Goal: Transaction & Acquisition: Obtain resource

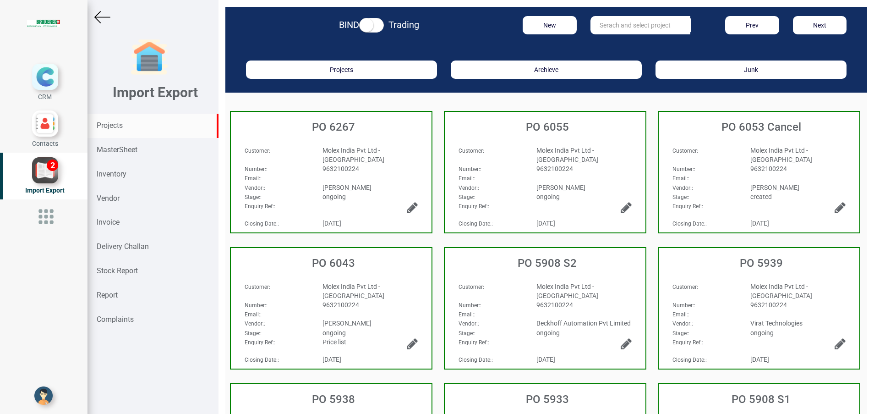
click at [116, 127] on strong "Projects" at bounding box center [110, 125] width 26 height 9
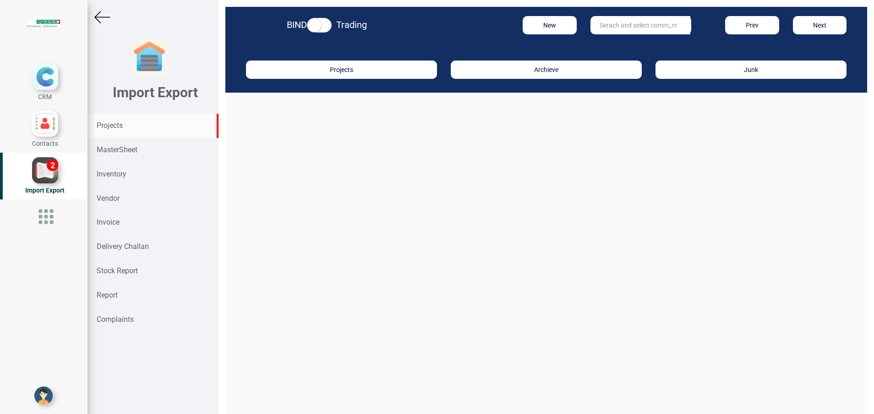
click at [641, 23] on input "text" at bounding box center [641, 25] width 100 height 18
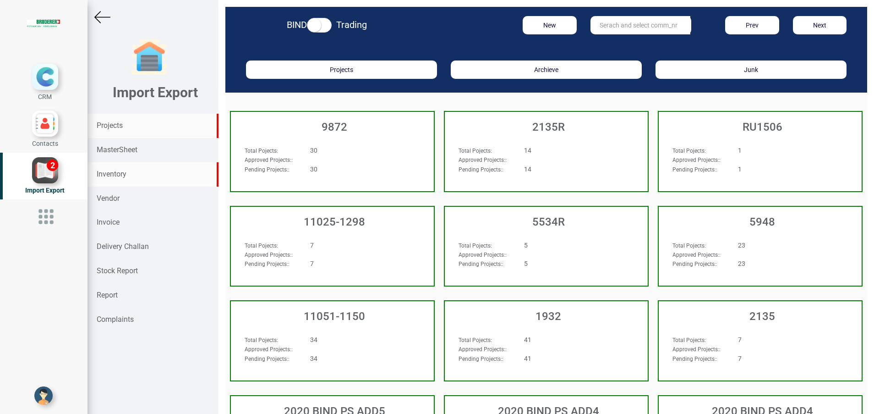
click at [109, 174] on strong "Inventory" at bounding box center [112, 174] width 30 height 9
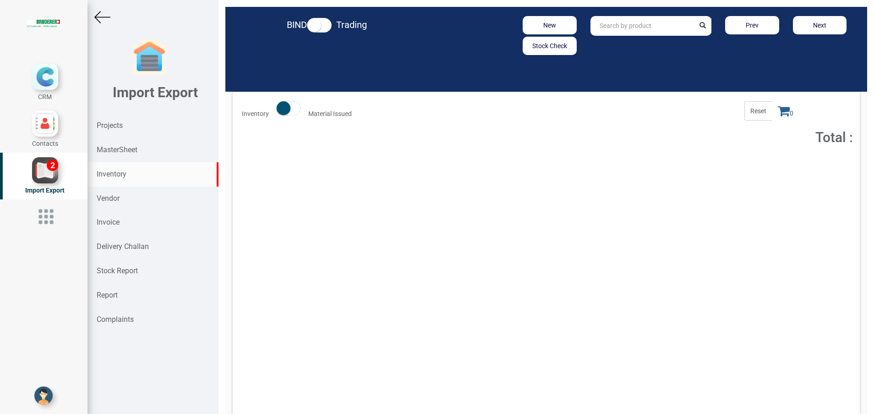
click at [606, 30] on input "text" at bounding box center [643, 26] width 104 height 20
drag, startPoint x: 623, startPoint y: 43, endPoint x: 630, endPoint y: 91, distance: 48.5
click at [623, 43] on strong ".0110.626" at bounding box center [622, 45] width 29 height 7
type input "94.0110.626.0"
click at [757, 169] on button "Add to Cart" at bounding box center [771, 167] width 39 height 13
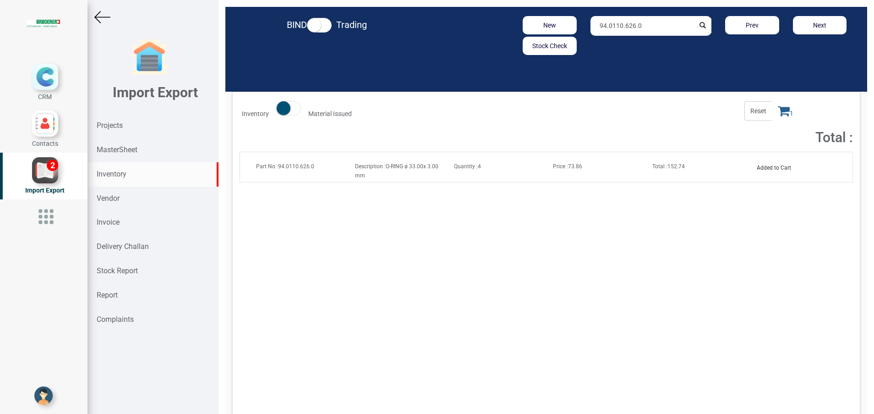
click at [778, 110] on icon at bounding box center [784, 110] width 12 height 13
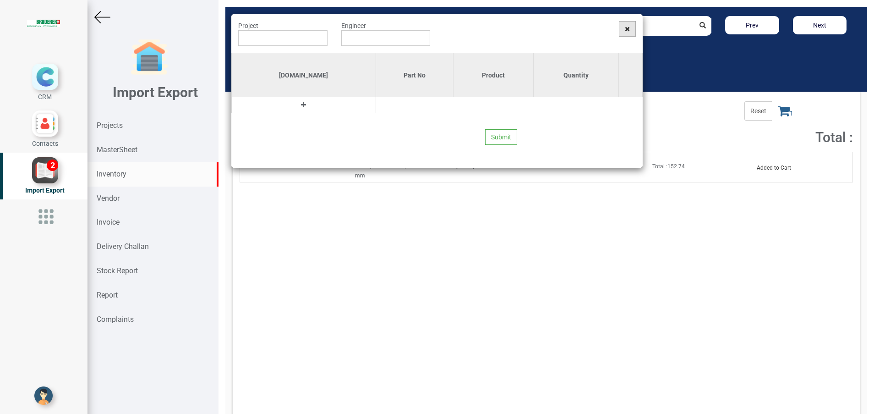
click at [626, 32] on span at bounding box center [627, 29] width 17 height 16
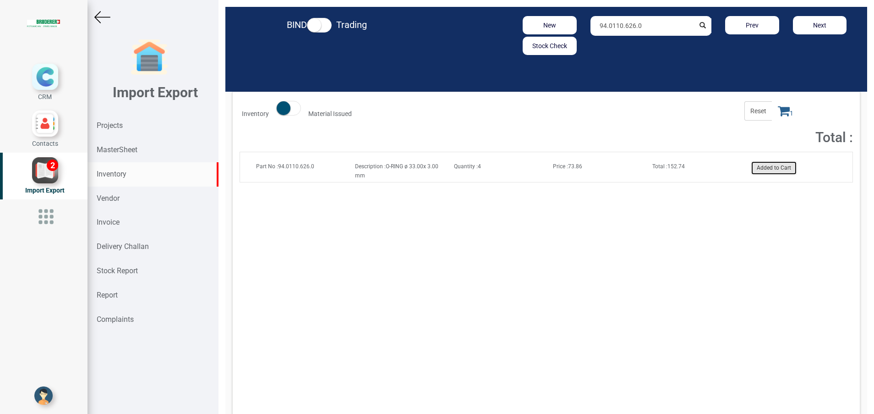
click at [770, 165] on button "Added to Cart" at bounding box center [774, 167] width 45 height 13
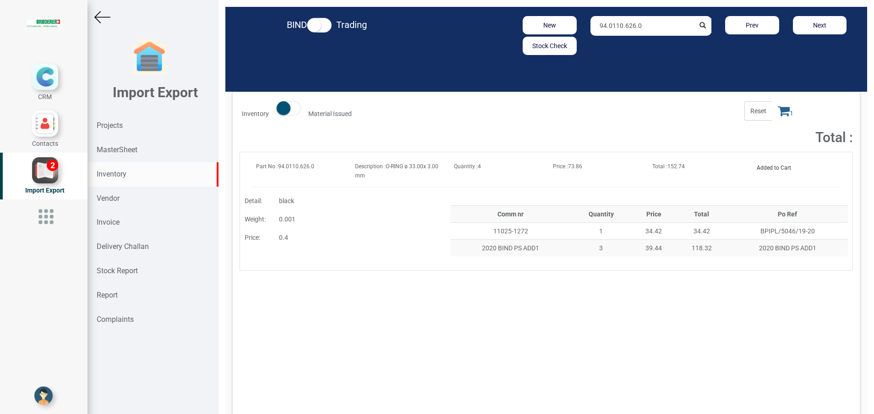
click at [778, 114] on icon at bounding box center [784, 110] width 12 height 13
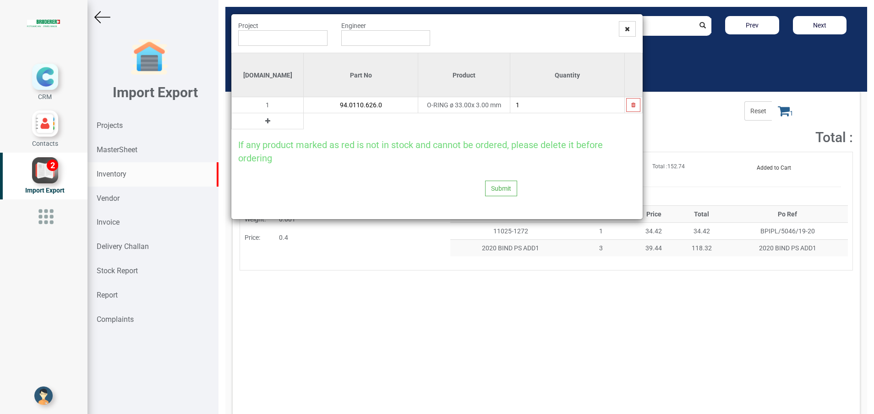
click at [531, 109] on input "1" at bounding box center [568, 105] width 114 height 16
type input "2"
click at [265, 123] on icon at bounding box center [267, 121] width 5 height 6
click at [317, 126] on input "text" at bounding box center [361, 121] width 114 height 16
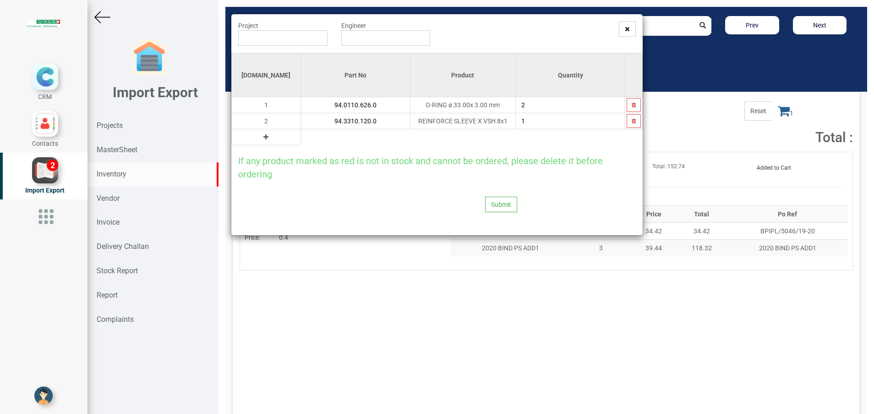
type input "94.3310.120.0"
click at [264, 137] on icon at bounding box center [266, 137] width 5 height 6
click at [301, 137] on input "text" at bounding box center [355, 137] width 109 height 16
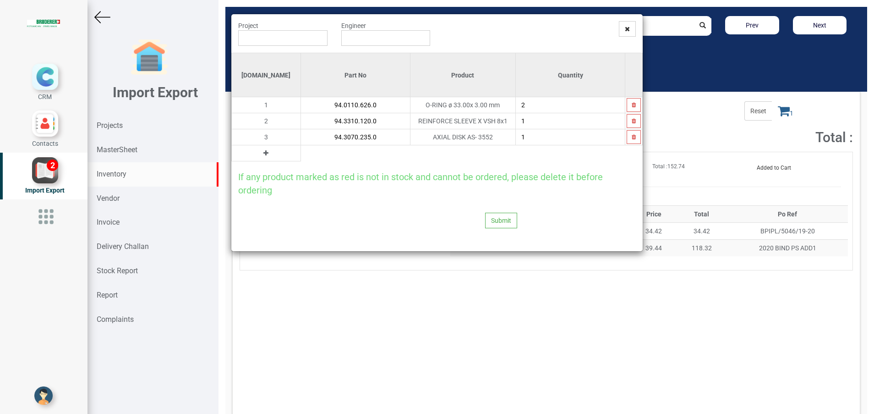
type input "94.3070.235.0"
type input "2"
click at [261, 157] on button at bounding box center [266, 153] width 11 height 10
click at [301, 149] on input "text" at bounding box center [355, 153] width 109 height 16
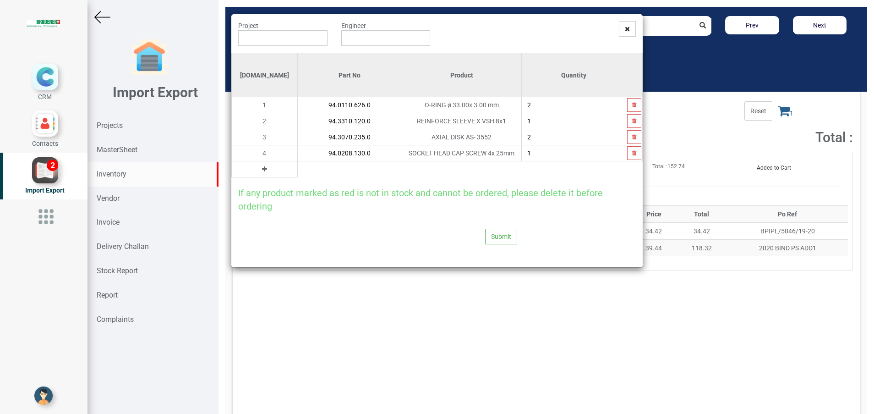
type input "94.0208.130.0"
type input "8"
click at [259, 173] on button at bounding box center [264, 169] width 11 height 10
click at [308, 169] on input "text" at bounding box center [350, 169] width 104 height 16
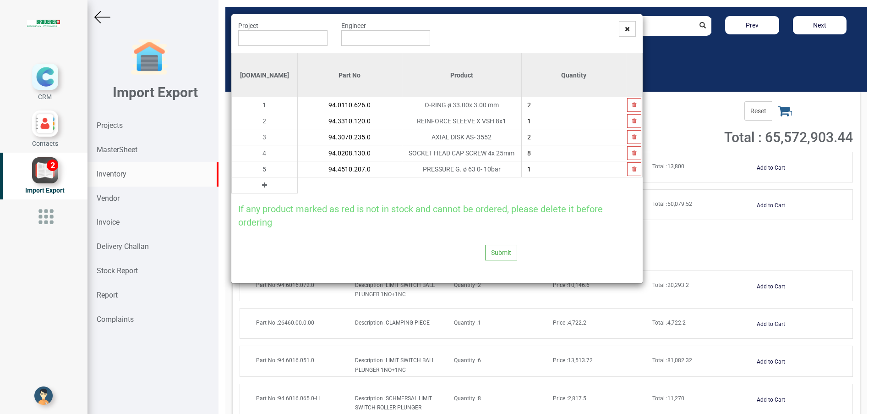
type input "94.4510.207.0"
click at [262, 187] on icon at bounding box center [264, 185] width 5 height 6
click at [298, 186] on input "text" at bounding box center [350, 185] width 104 height 16
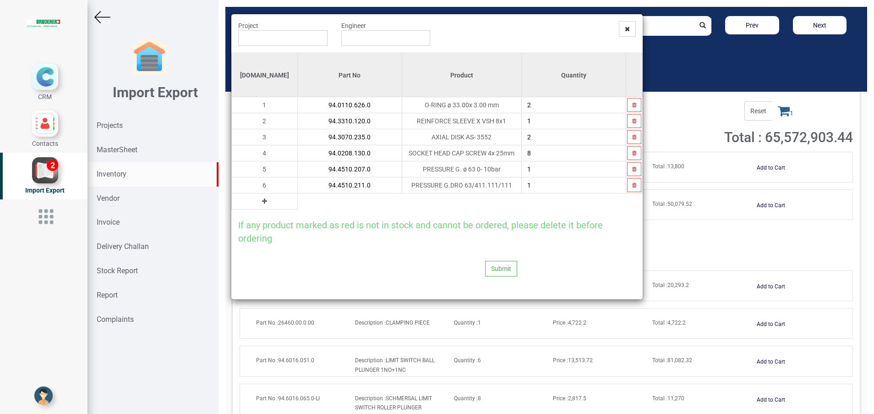
type input "94.4510.211.0"
click at [259, 203] on button at bounding box center [264, 201] width 11 height 10
click at [298, 202] on input "text" at bounding box center [350, 201] width 104 height 16
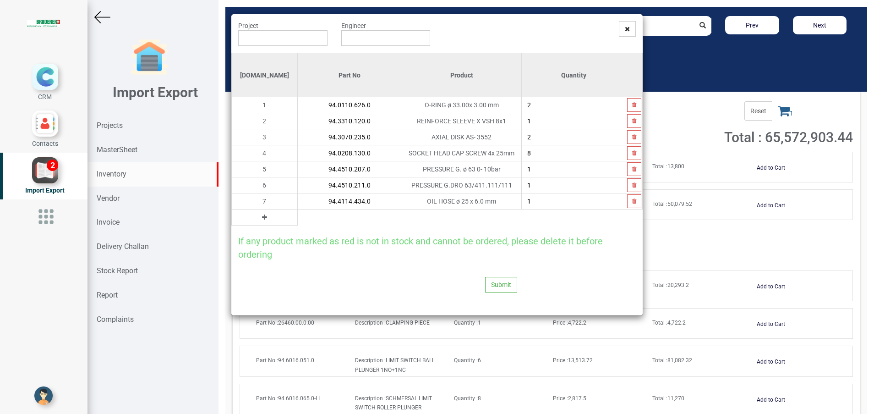
type input "94.4114.434.0"
click at [262, 218] on icon at bounding box center [264, 217] width 5 height 6
click at [300, 216] on input "text" at bounding box center [350, 217] width 104 height 16
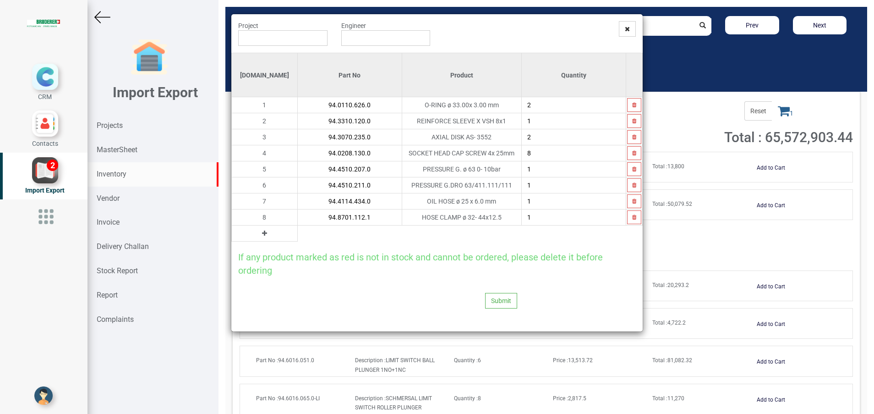
type input "94.8701.112.1"
type input "8"
click at [262, 234] on icon at bounding box center [264, 233] width 5 height 6
click at [298, 231] on input "text" at bounding box center [350, 233] width 104 height 16
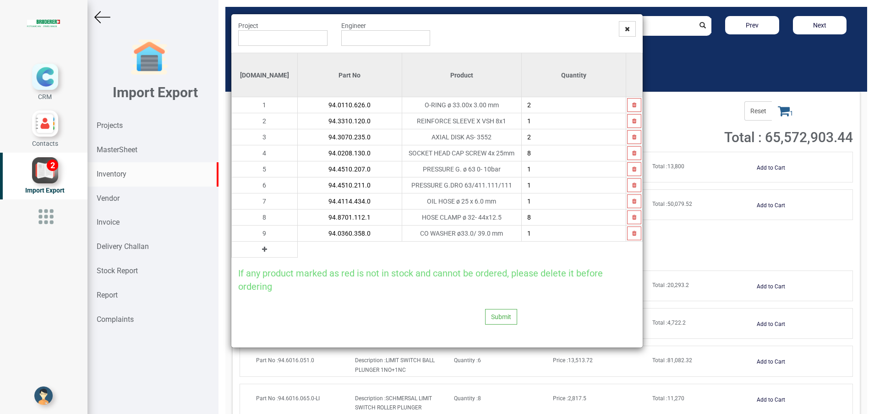
type input "94.0360.358.0"
type input "3"
click at [262, 251] on icon at bounding box center [264, 249] width 5 height 6
click at [298, 251] on input "text" at bounding box center [350, 250] width 104 height 16
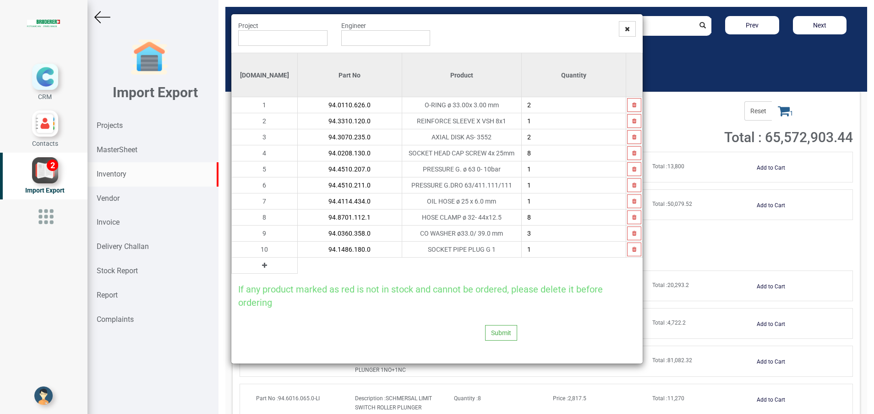
type input "94.1486.180.0"
type input "2"
click at [259, 267] on button at bounding box center [264, 265] width 11 height 10
click at [300, 267] on input "text" at bounding box center [350, 266] width 104 height 16
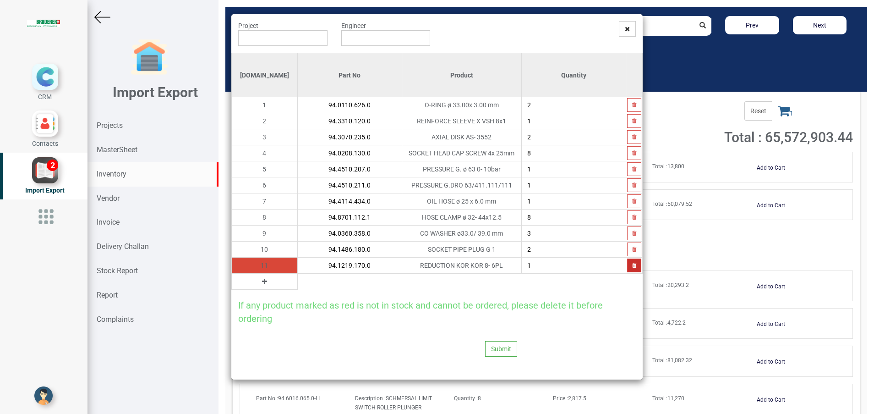
type input "94.1219.170.0"
click at [631, 269] on button "button" at bounding box center [634, 265] width 14 height 14
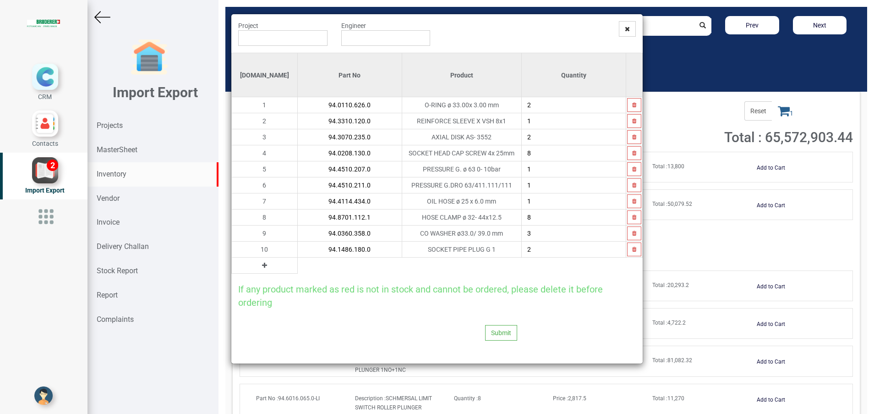
click at [262, 265] on icon at bounding box center [264, 265] width 5 height 6
click at [307, 263] on input "text" at bounding box center [350, 266] width 104 height 16
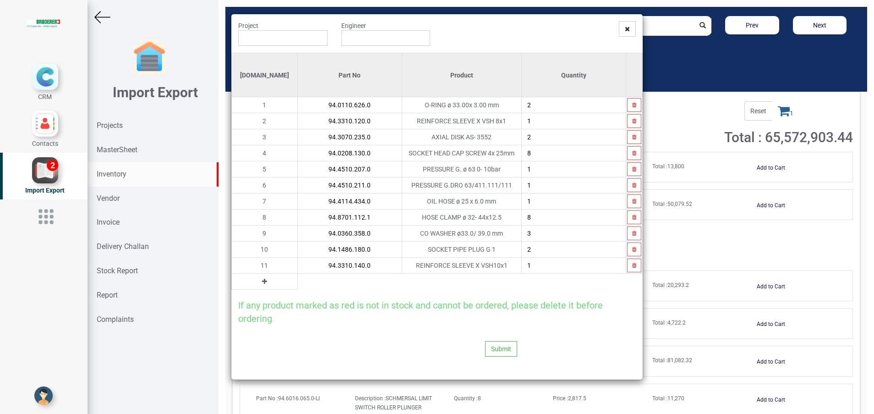
type input "94.3310.140.0"
type input "2"
click at [259, 284] on button at bounding box center [264, 281] width 11 height 10
click at [302, 282] on input "text" at bounding box center [350, 282] width 104 height 16
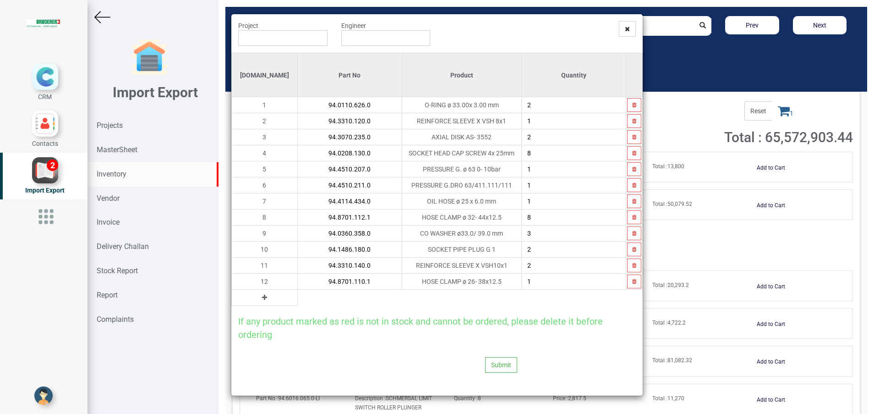
type input "94.8701.110.1"
type input "2"
click at [262, 297] on icon at bounding box center [264, 297] width 5 height 6
click at [302, 295] on input "text" at bounding box center [350, 298] width 104 height 16
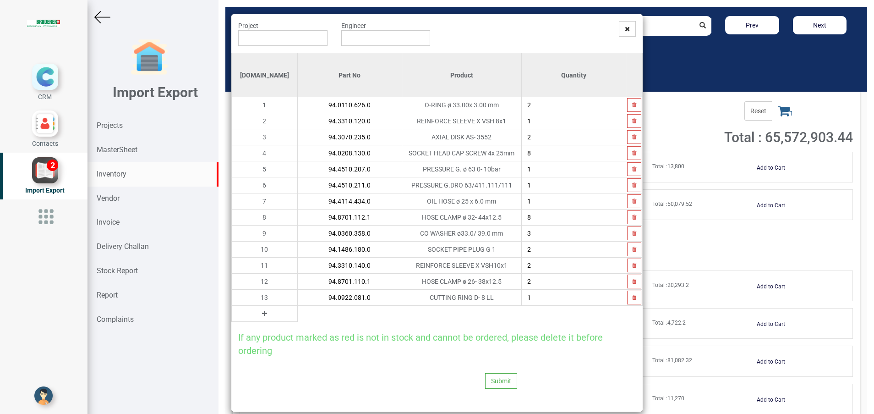
type input "94.0922.081.0"
click at [262, 314] on icon at bounding box center [264, 313] width 5 height 6
click at [298, 314] on input "text" at bounding box center [350, 314] width 104 height 16
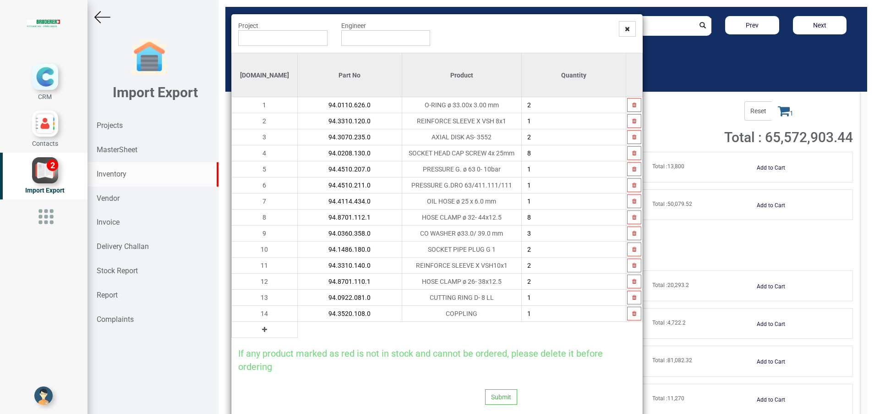
type input "94.3520.108.0"
type input "4"
type input "3"
type input "2"
click at [262, 332] on icon at bounding box center [264, 329] width 5 height 6
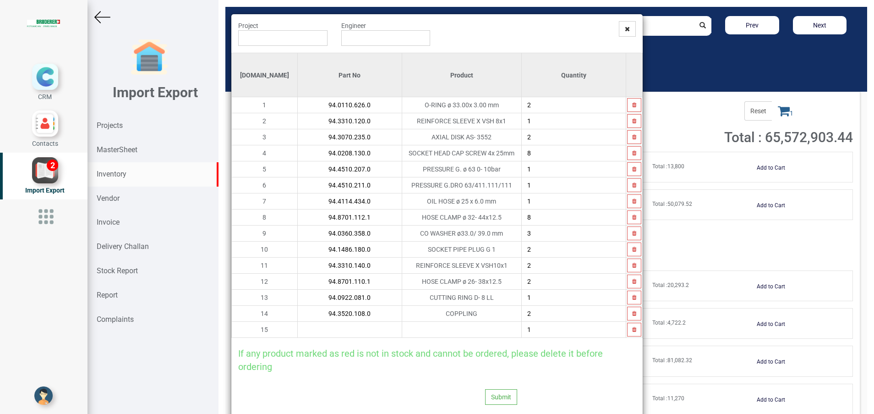
click at [296, 338] on div "If any product marked as red is not in stock and cannot be ordered, please dele…" at bounding box center [437, 355] width 412 height 35
click at [550, 313] on input "2" at bounding box center [574, 314] width 104 height 16
type input "1"
click at [333, 335] on input "text" at bounding box center [350, 330] width 104 height 16
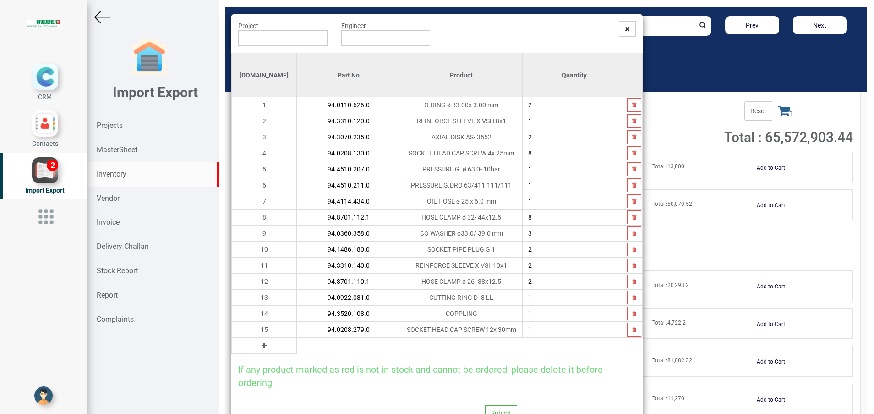
type input "94.0208.279.0"
type input "4"
click at [262, 347] on icon at bounding box center [264, 345] width 5 height 6
click at [306, 350] on input "text" at bounding box center [348, 346] width 103 height 16
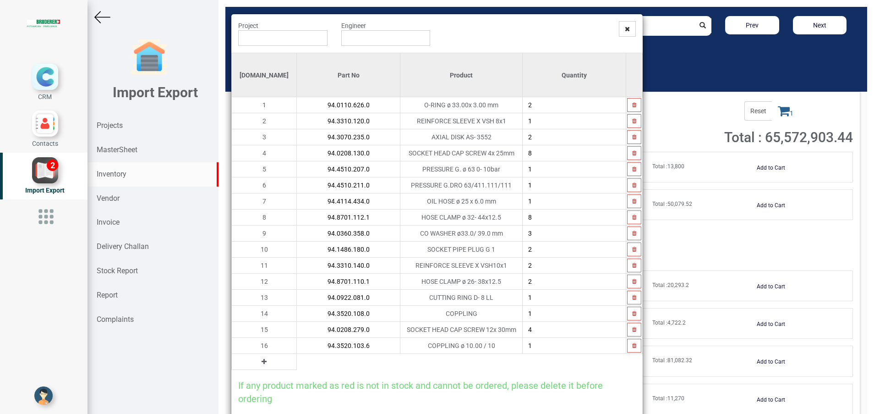
type input "94.3520.103.6"
click at [262, 363] on icon at bounding box center [264, 361] width 5 height 6
click at [297, 365] on input "text" at bounding box center [348, 362] width 103 height 16
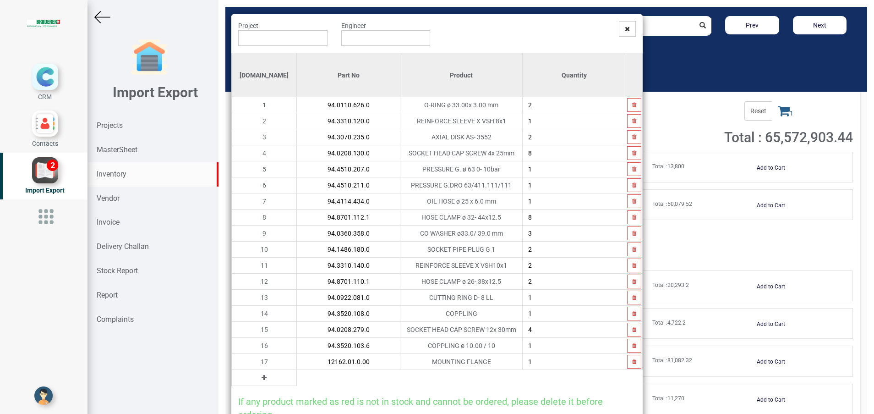
type input "12162.01.0.00"
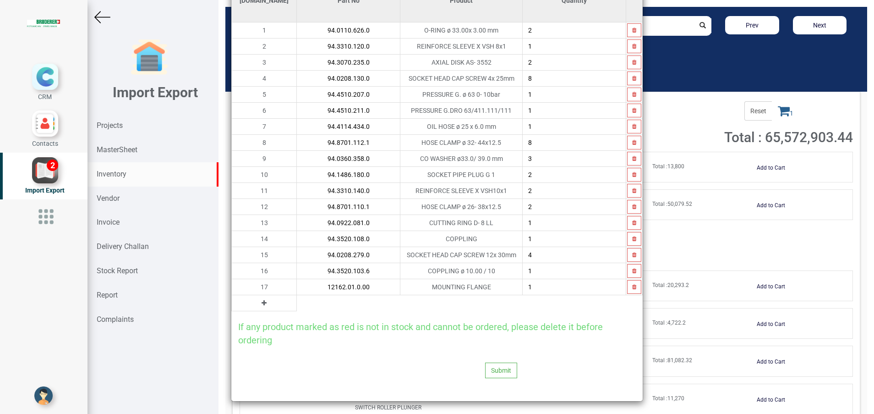
scroll to position [76, 0]
click at [262, 302] on icon at bounding box center [264, 302] width 5 height 6
click at [297, 301] on input "text" at bounding box center [348, 302] width 103 height 16
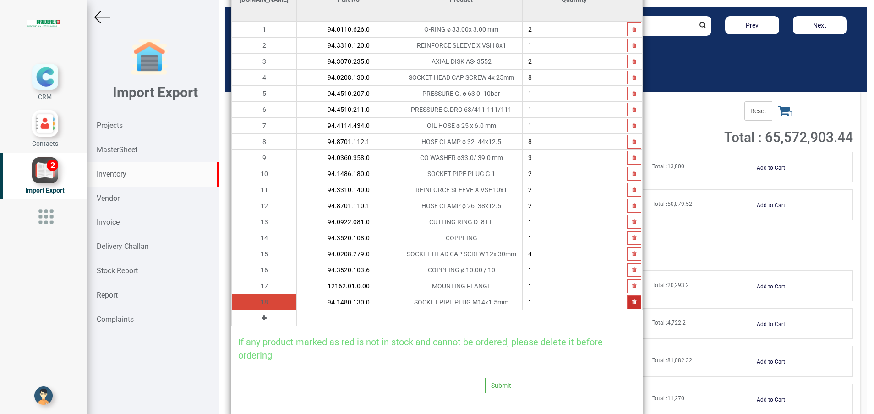
type input "94.1480.130.0"
click at [627, 306] on button "button" at bounding box center [634, 302] width 14 height 14
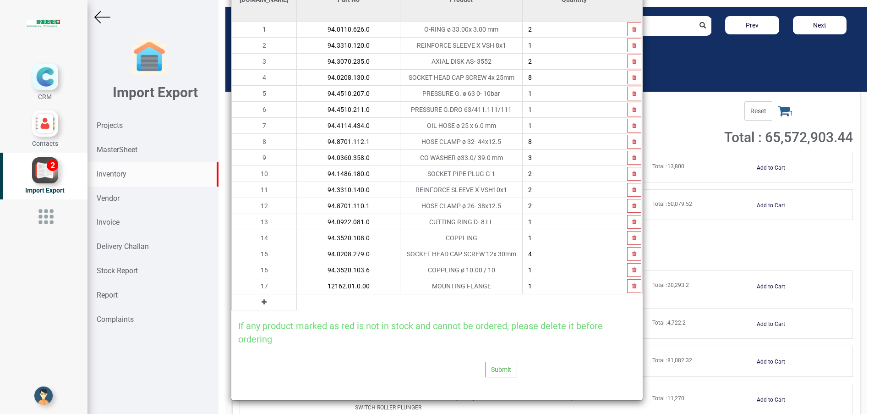
click at [259, 305] on button at bounding box center [264, 302] width 11 height 10
click at [297, 303] on input "text" at bounding box center [348, 302] width 103 height 16
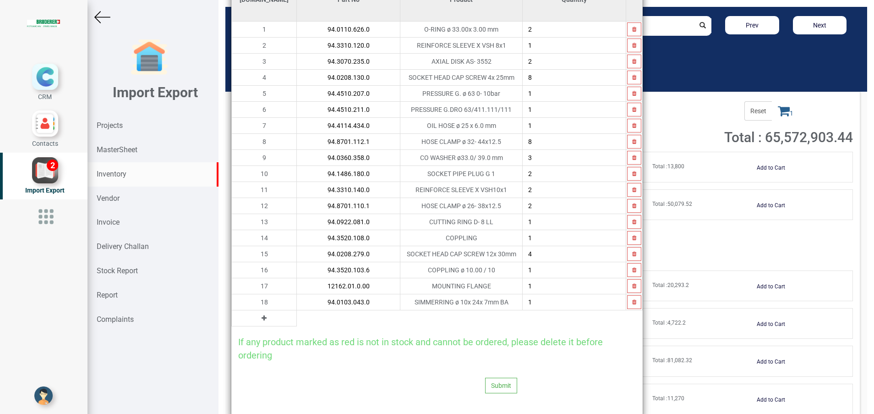
type input "94.0103.043.0"
click at [262, 316] on icon at bounding box center [264, 318] width 5 height 6
click at [297, 316] on input "text" at bounding box center [348, 318] width 103 height 16
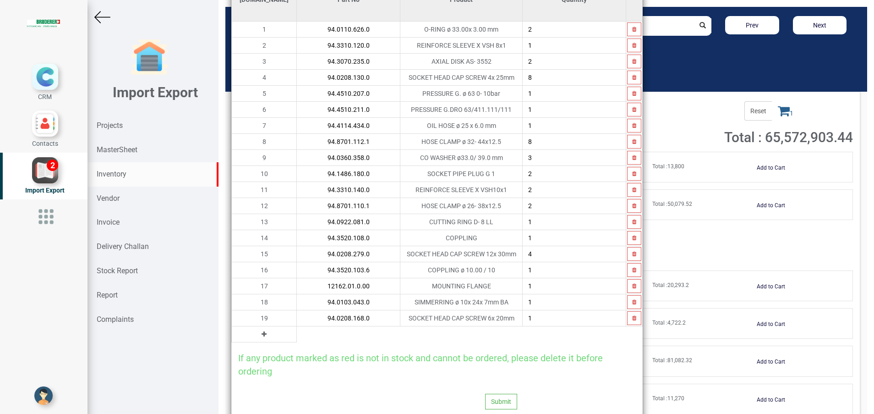
type input "94.0208.168.0"
type input "4"
click at [262, 332] on icon at bounding box center [264, 334] width 5 height 6
click at [297, 335] on input "text" at bounding box center [348, 334] width 103 height 16
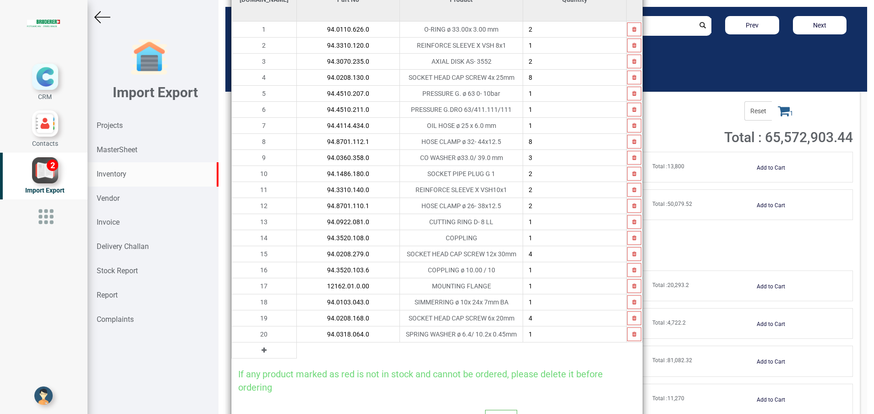
type input "94.0318.064.0"
type input "4"
click at [259, 351] on button at bounding box center [264, 350] width 11 height 10
click at [297, 350] on input "text" at bounding box center [348, 350] width 103 height 16
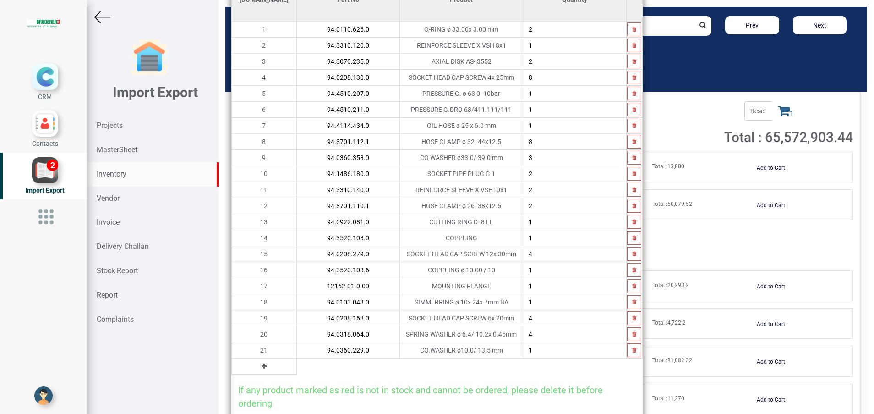
type input "94.0360.229.0"
type input "2"
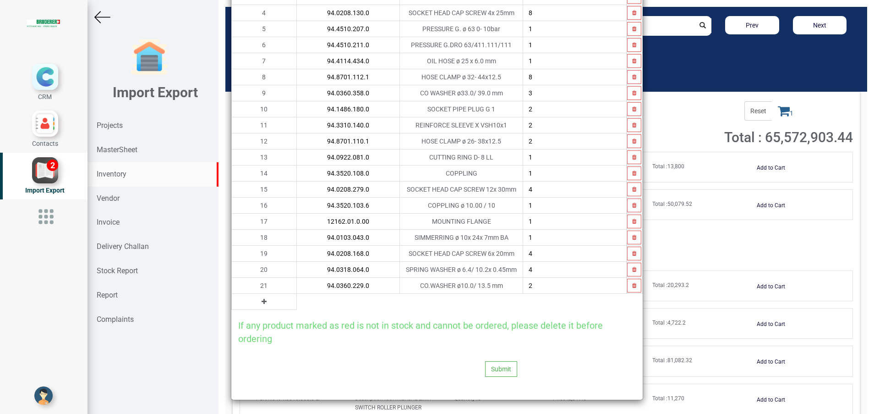
click at [262, 300] on icon at bounding box center [264, 301] width 5 height 6
click at [297, 299] on input "text" at bounding box center [348, 302] width 103 height 16
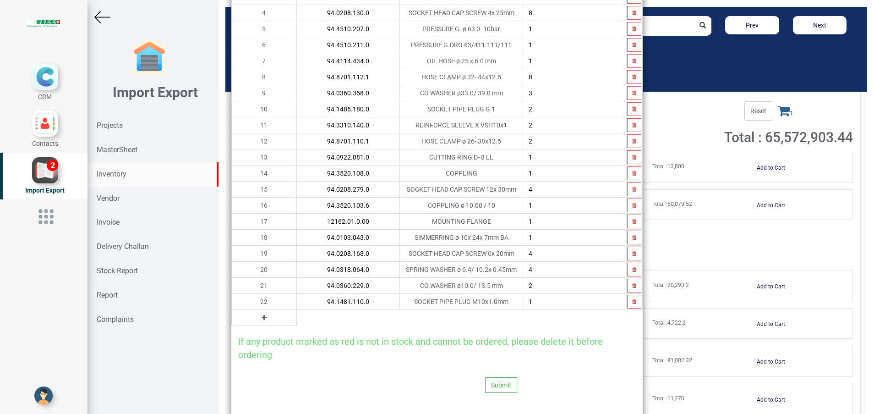
type input "94.1481.110.0"
type input "2"
click at [259, 318] on button at bounding box center [264, 318] width 11 height 10
click at [297, 319] on input "text" at bounding box center [348, 318] width 103 height 16
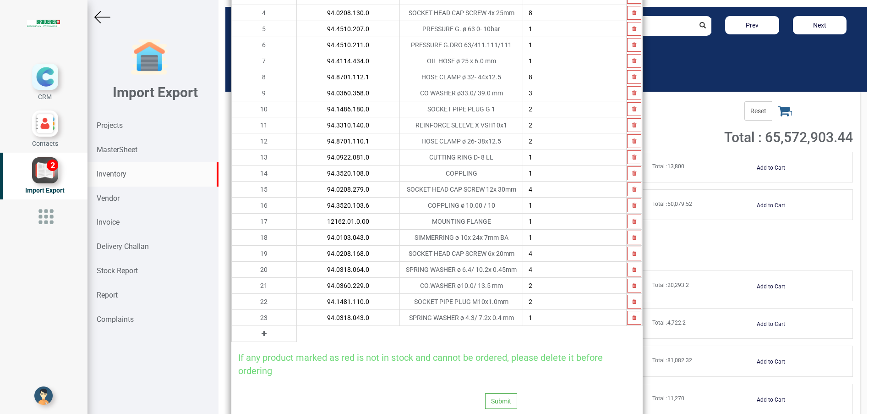
type input "94.0318.043.0"
type input "3"
click at [259, 335] on button at bounding box center [264, 334] width 11 height 10
click at [297, 328] on input "text" at bounding box center [348, 334] width 103 height 16
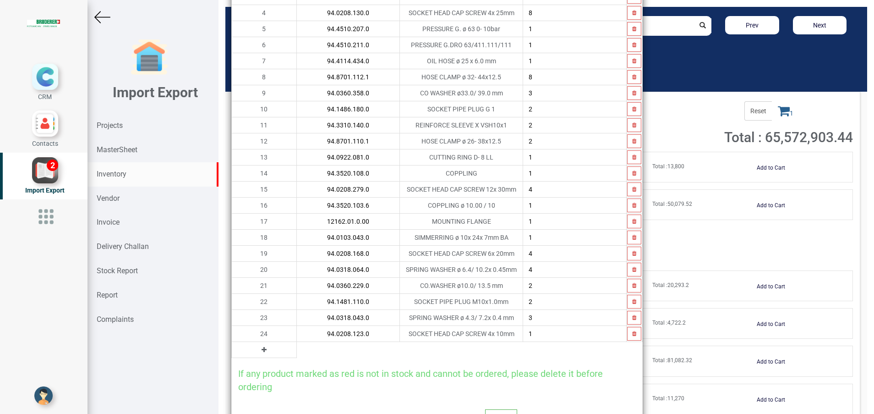
type input "94.0208.123.0"
type input "3"
click at [262, 347] on icon at bounding box center [264, 349] width 5 height 6
click at [297, 353] on input "text" at bounding box center [348, 350] width 103 height 16
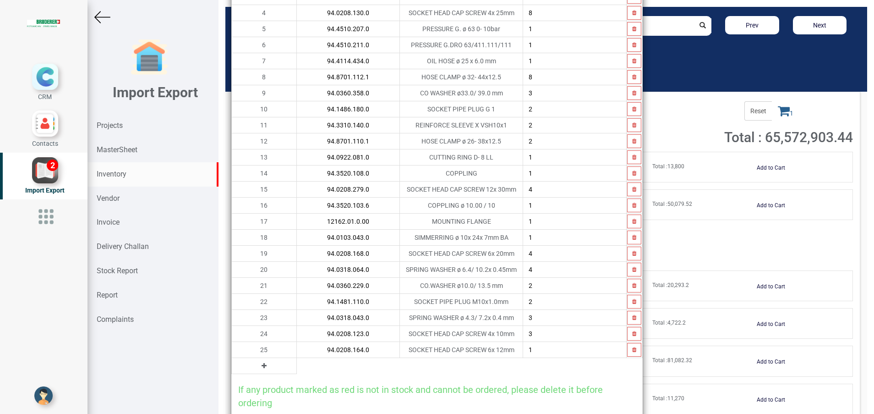
type input "94.0208.164.0"
type input "4"
click at [262, 368] on icon at bounding box center [264, 365] width 5 height 6
click at [297, 364] on input "text" at bounding box center [348, 366] width 103 height 16
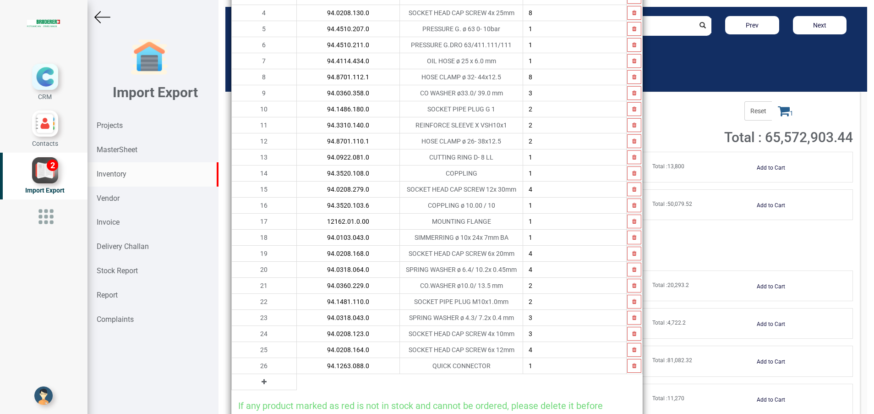
type input "94.1263.088.0"
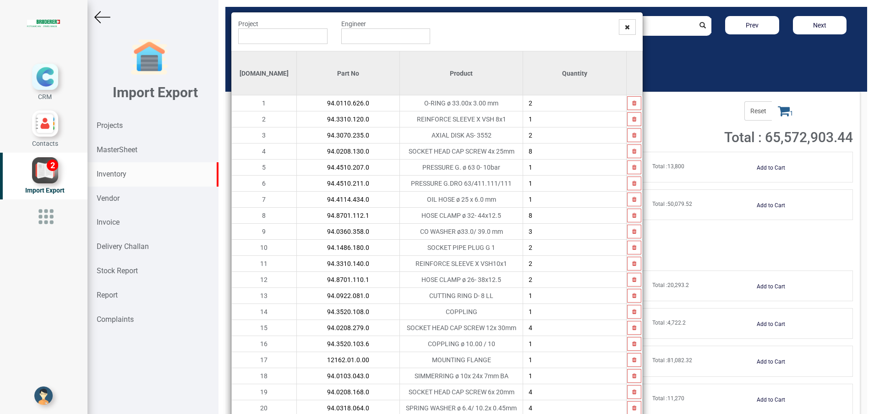
scroll to position [0, 0]
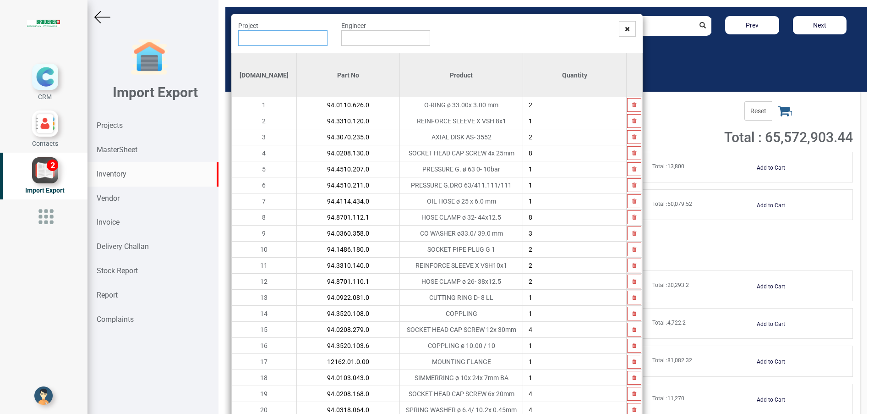
click at [307, 44] on input "text" at bounding box center [282, 38] width 89 height 16
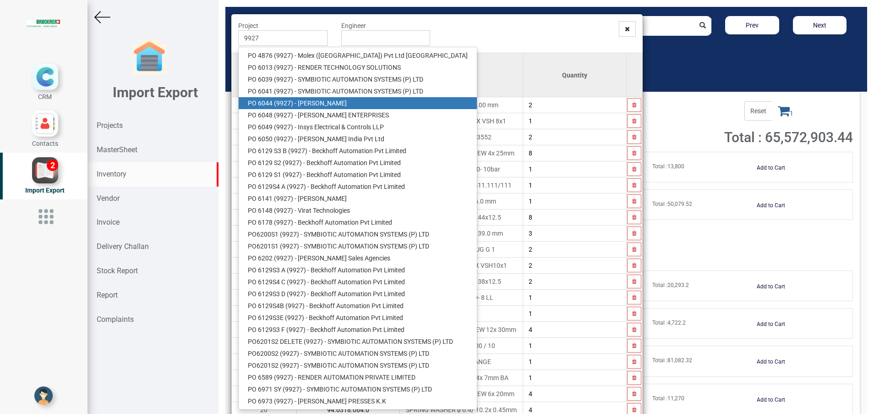
click at [317, 104] on link "PO 6044 ( 9927 ) - [PERSON_NAME]" at bounding box center [358, 103] width 238 height 12
type input "PO 6044 ( 9927 ) - [PERSON_NAME]"
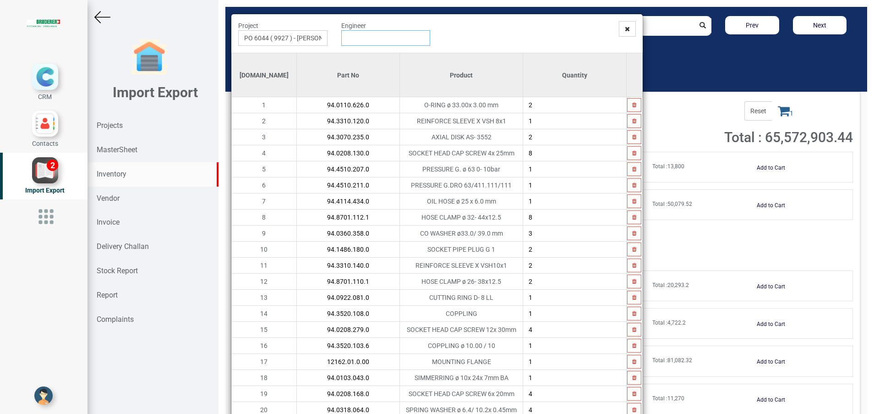
click at [358, 36] on input "text" at bounding box center [385, 38] width 89 height 16
type input "[PERSON_NAME]"
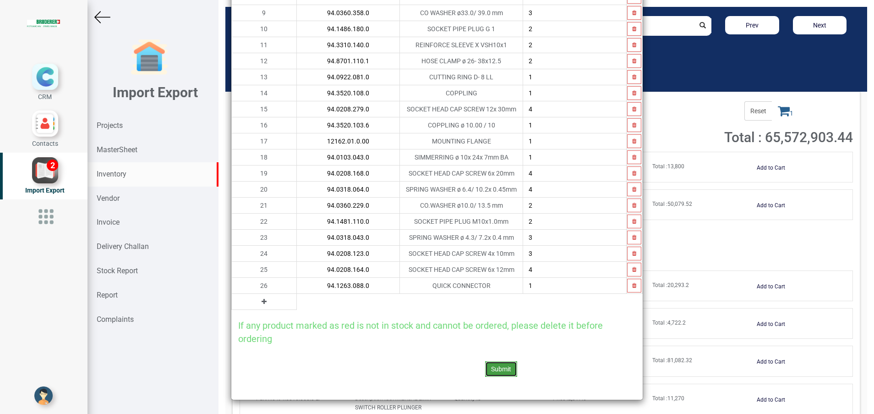
click at [491, 364] on button "Submit" at bounding box center [501, 369] width 32 height 16
click at [483, 344] on icon at bounding box center [483, 344] width 6 height 6
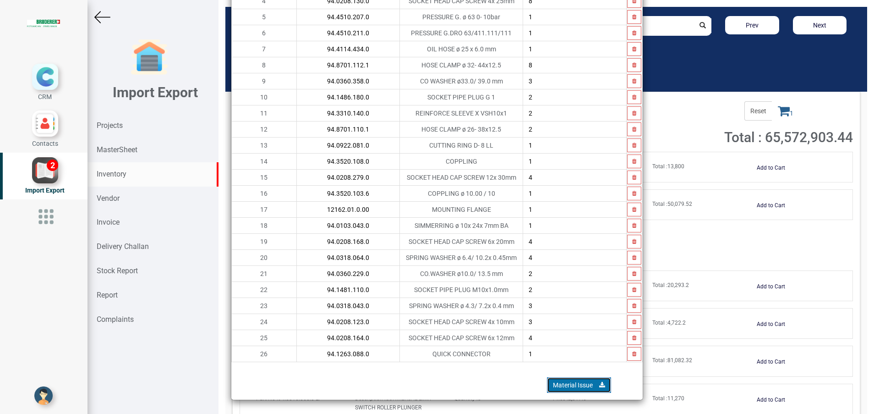
click at [551, 386] on link "Material Issue" at bounding box center [579, 385] width 64 height 16
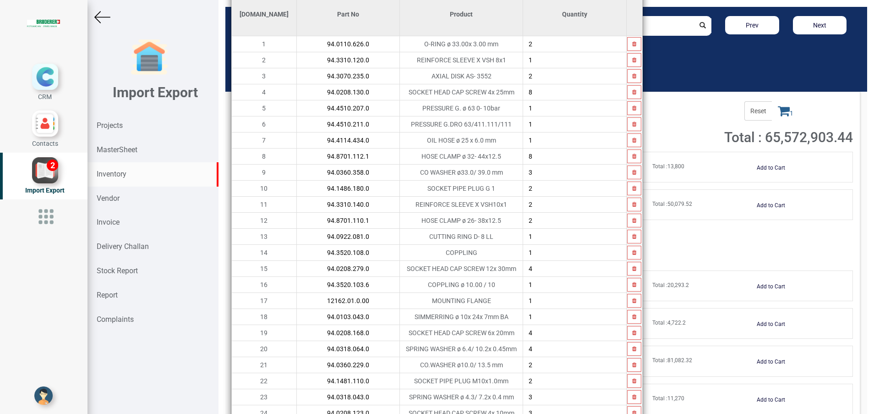
scroll to position [0, 0]
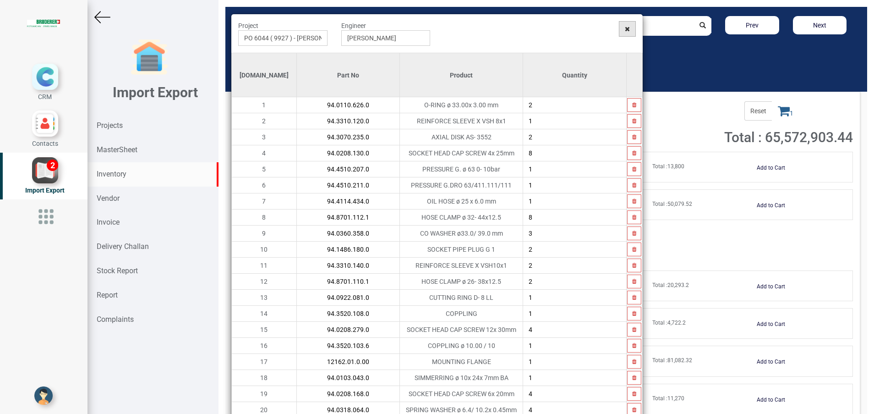
click at [625, 28] on icon at bounding box center [627, 29] width 5 height 6
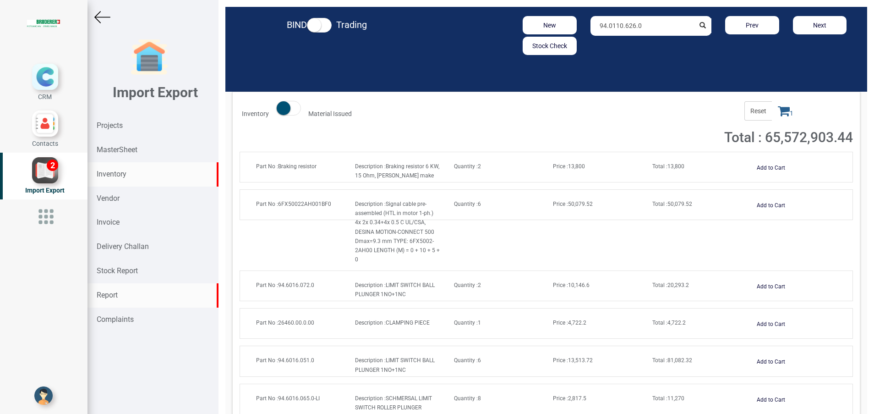
click at [114, 291] on strong "Report" at bounding box center [107, 295] width 21 height 9
select select
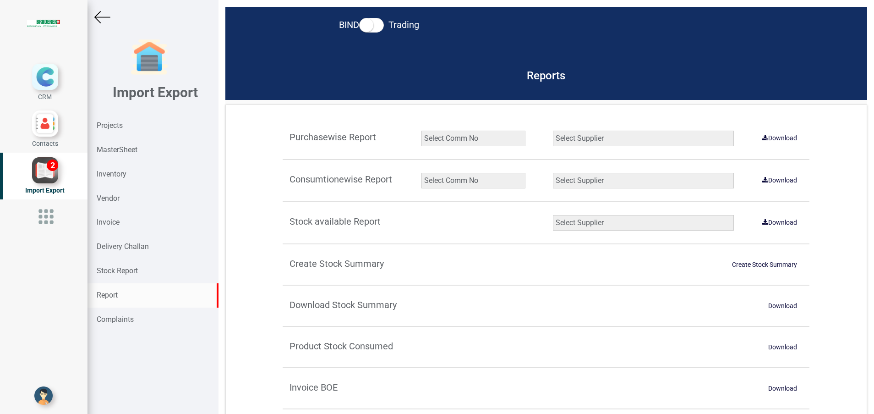
click at [456, 180] on select "Select Comm No 9872 2135R RU1506 11025-1298 5534R 5948 11051-1150 1932 2135 202…" at bounding box center [474, 181] width 104 height 16
select select "string:5965"
click at [422, 173] on select "Select Comm No 9872 2135R RU1506 11025-1298 5534R 5948 11051-1150 1932 2135 202…" at bounding box center [474, 181] width 104 height 16
click at [631, 177] on select "Select Supplier All Supplier XNG Automation solutions [PERSON_NAME] Beckhoff Au…" at bounding box center [643, 181] width 181 height 16
select select "string:all"
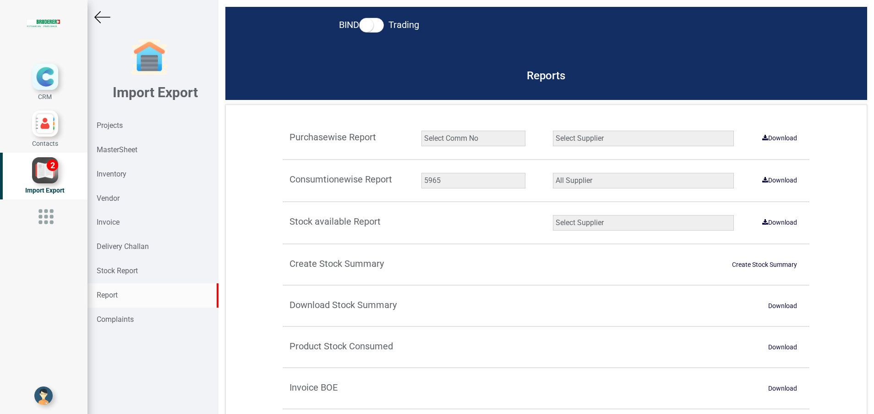
click at [553, 173] on select "Select Supplier All Supplier XNG Automation solutions [PERSON_NAME] Beckhoff Au…" at bounding box center [643, 181] width 181 height 16
click at [776, 184] on link "Download" at bounding box center [780, 180] width 46 height 15
click at [469, 178] on select "Select Comm No 9872 2135R RU1506 11025-1298 5534R 5948 11051-1150 1932 2135 202…" at bounding box center [474, 181] width 104 height 16
select select "string:9927"
click at [588, 175] on select "Select Supplier All Supplier XNG Automation solutions [PERSON_NAME] Beckhoff Au…" at bounding box center [643, 181] width 181 height 16
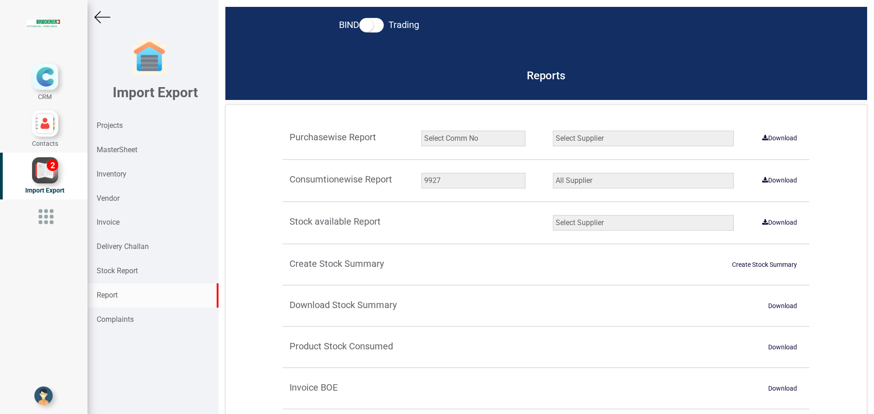
click at [553, 173] on select "Select Supplier All Supplier XNG Automation solutions [PERSON_NAME] Beckhoff Au…" at bounding box center [643, 181] width 181 height 16
click at [784, 176] on link "Download" at bounding box center [780, 180] width 46 height 15
click at [114, 168] on div "Inventory" at bounding box center [153, 174] width 131 height 24
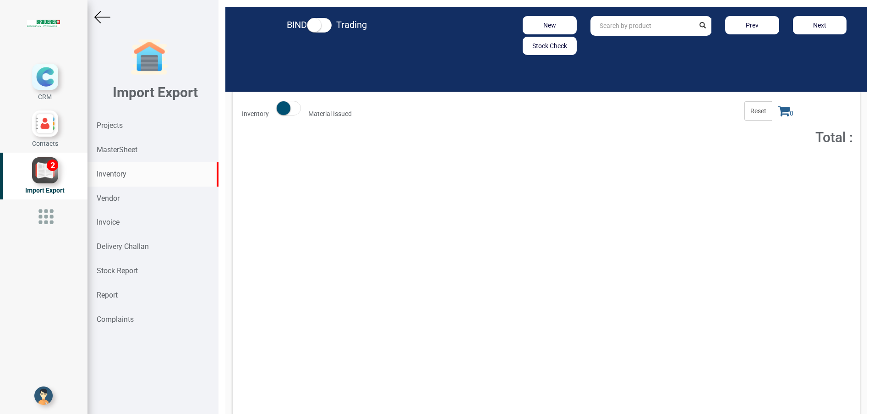
click at [609, 33] on input "text" at bounding box center [643, 26] width 104 height 20
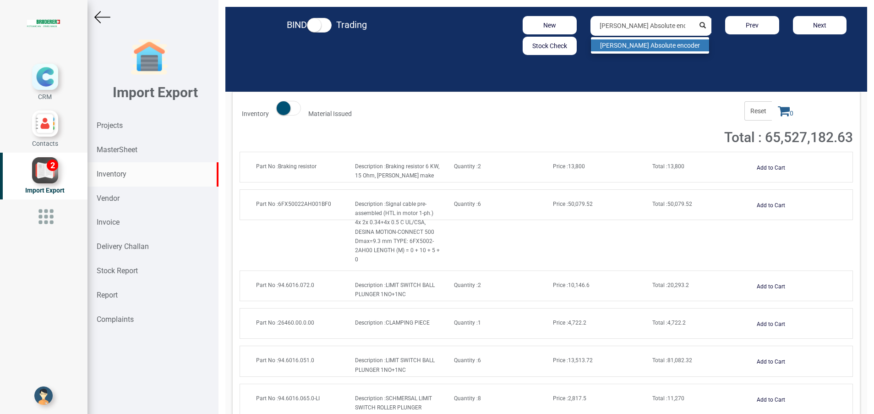
click at [649, 48] on strong "[PERSON_NAME] Absolute encode" at bounding box center [649, 45] width 98 height 7
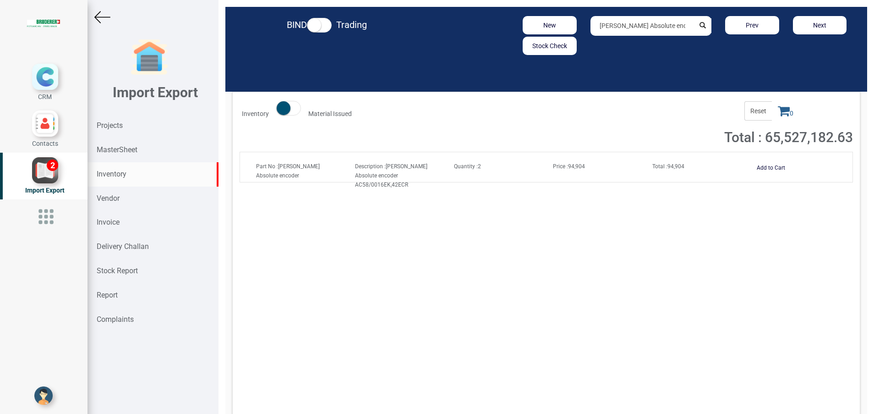
drag, startPoint x: 682, startPoint y: 25, endPoint x: 490, endPoint y: 39, distance: 193.0
click at [490, 39] on div "New Stock Check [PERSON_NAME] Absolute encoder Prev Next" at bounding box center [651, 35] width 419 height 39
type input "b"
drag, startPoint x: 648, startPoint y: 27, endPoint x: 544, endPoint y: 27, distance: 103.6
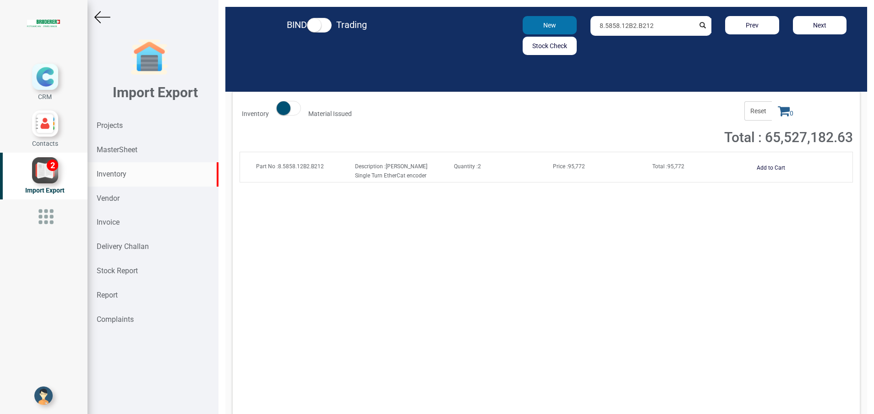
click at [544, 27] on div "New Stock Check 8.5858.12B2.B212 Prev Next" at bounding box center [651, 35] width 419 height 39
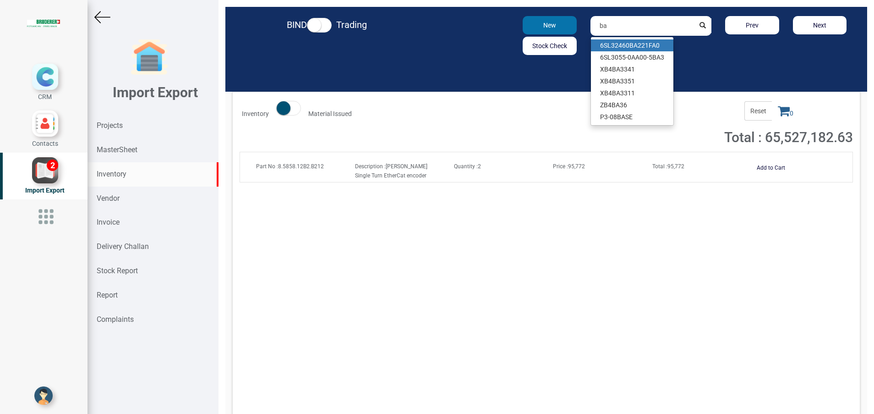
type input "b"
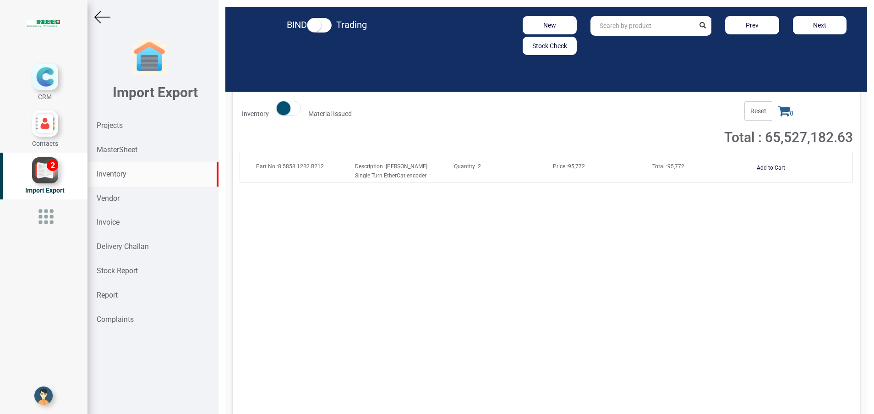
paste input "EAL580-SC0.5WEC.13160.A/6104"
type input "EAL580-SC0.5WEC.13160.A/6104"
click at [634, 45] on strong "EAL580-SC0.5WEC.13160.A/6104" at bounding box center [649, 45] width 98 height 7
